Goal: Check status: Check status

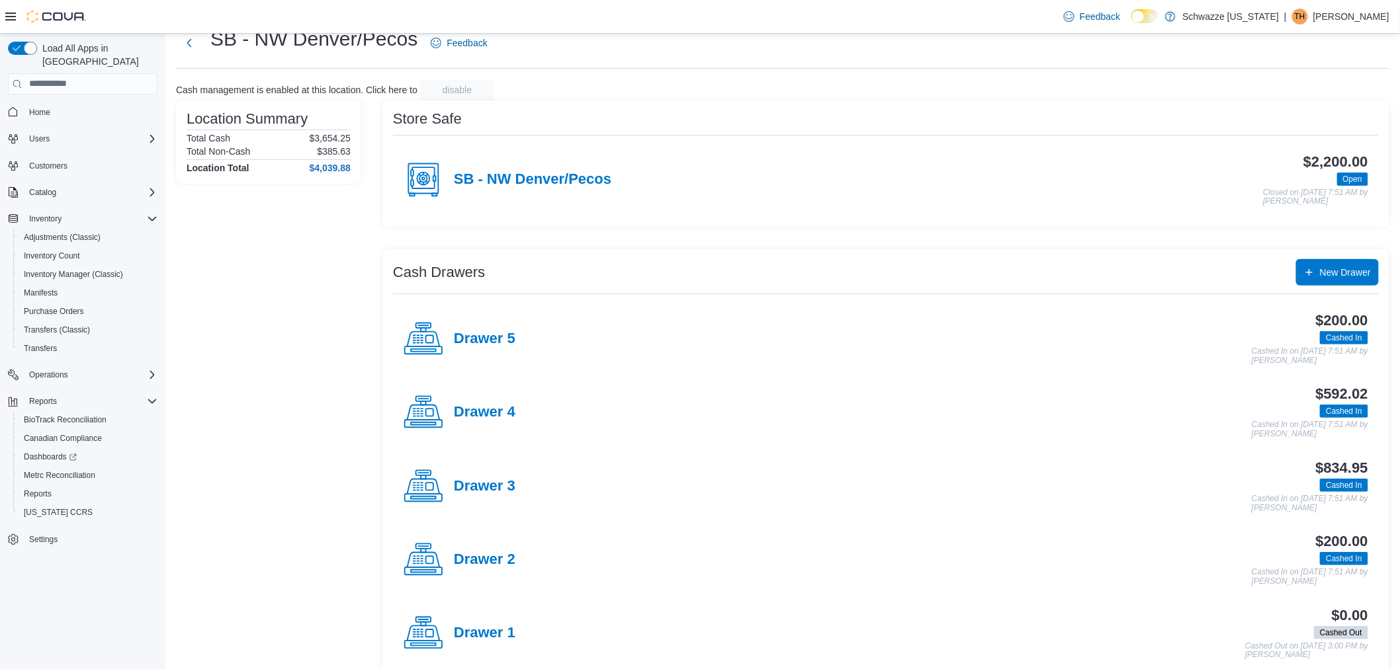
scroll to position [65, 0]
